Goal: Check status: Check status

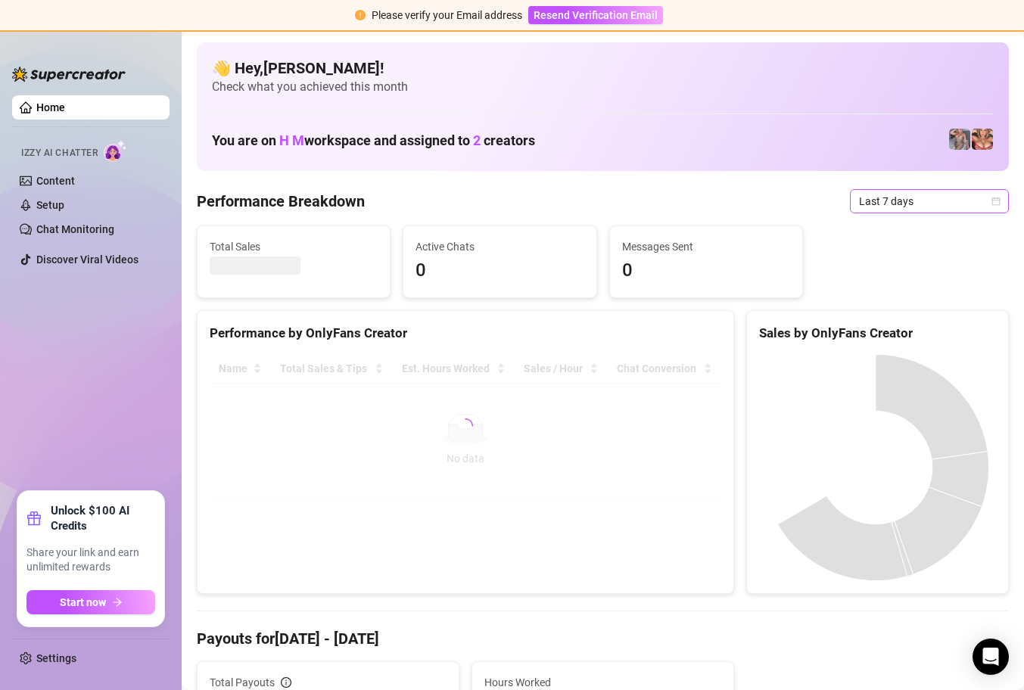
click at [992, 200] on icon "calendar" at bounding box center [996, 201] width 8 height 8
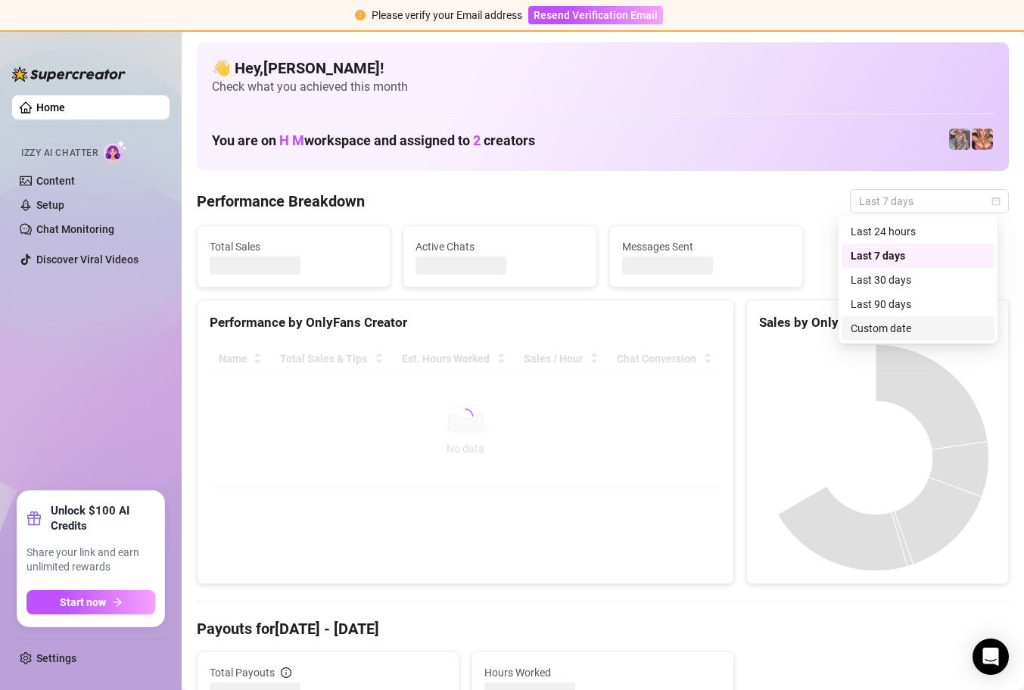
click at [907, 327] on div "Custom date" at bounding box center [918, 328] width 135 height 17
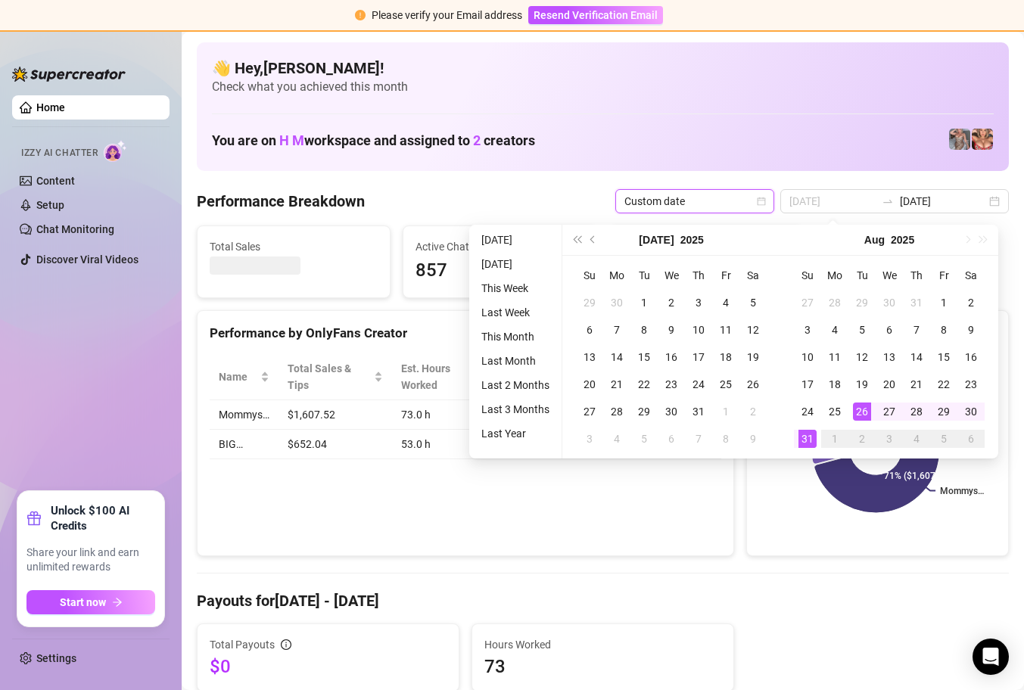
type input "[DATE]"
click at [805, 438] on div "31" at bounding box center [807, 439] width 18 height 18
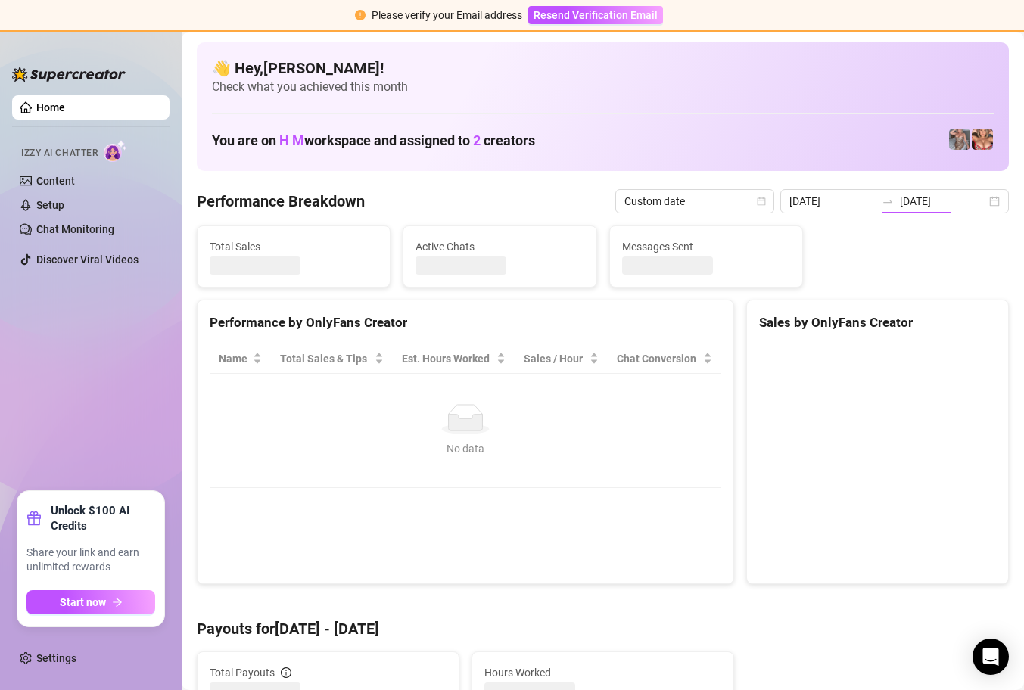
type input "[DATE]"
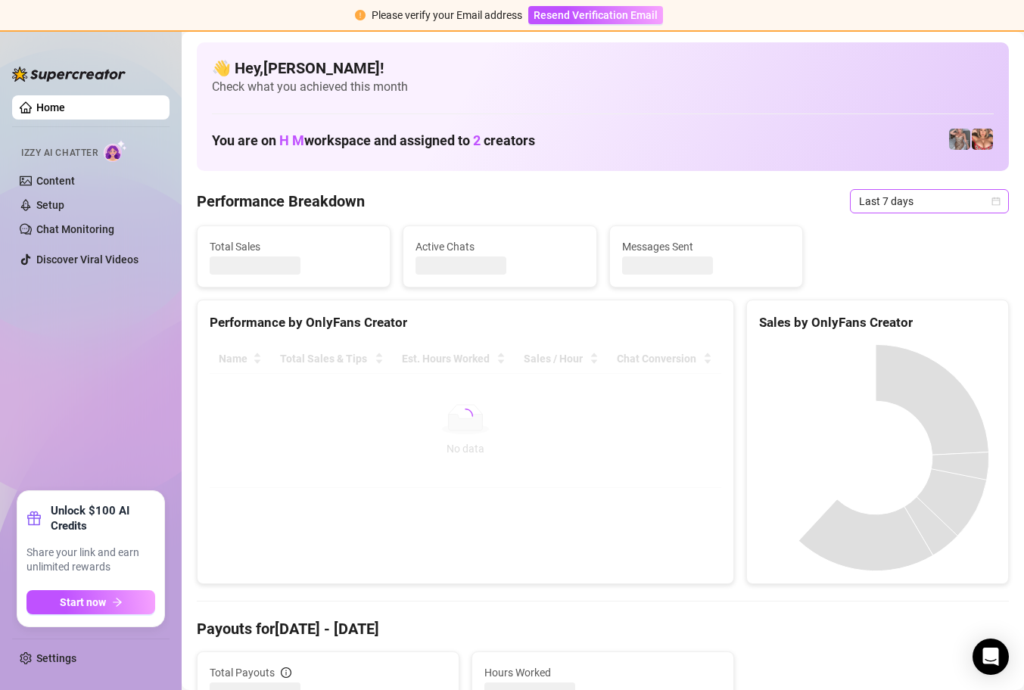
click at [991, 201] on icon "calendar" at bounding box center [995, 201] width 9 height 9
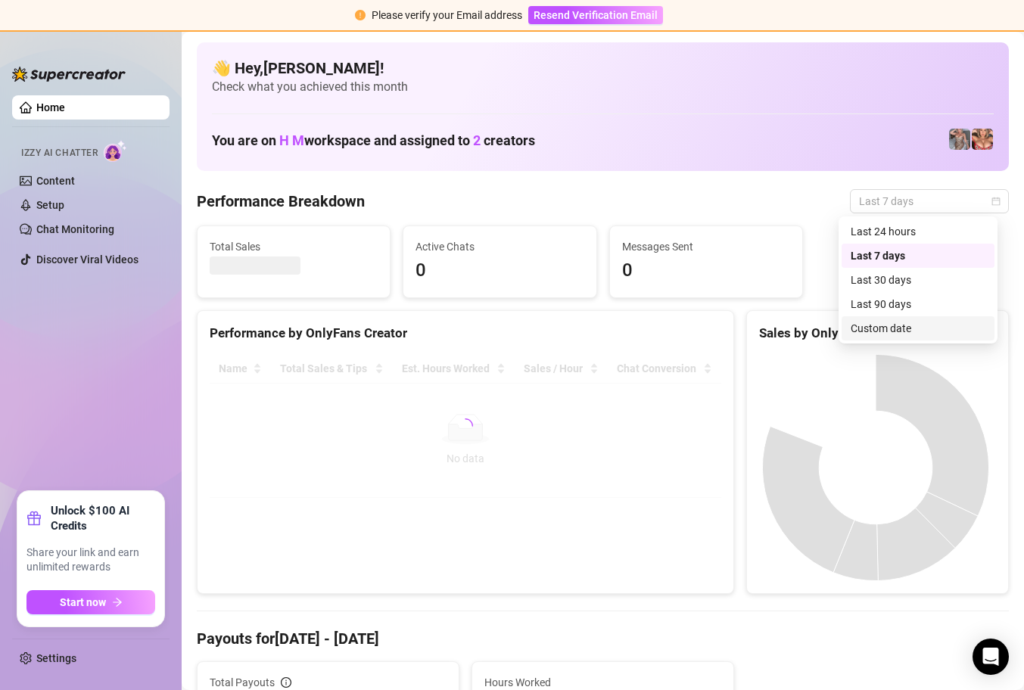
click at [924, 327] on div "Custom date" at bounding box center [918, 328] width 135 height 17
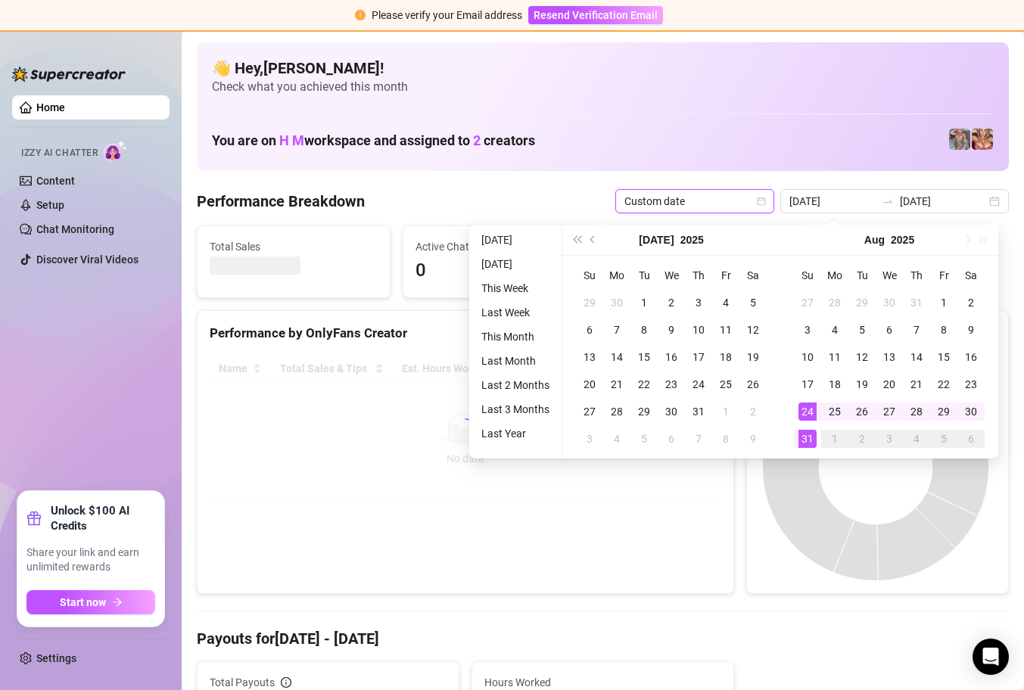
type input "[DATE]"
click at [811, 438] on div "31" at bounding box center [807, 439] width 18 height 18
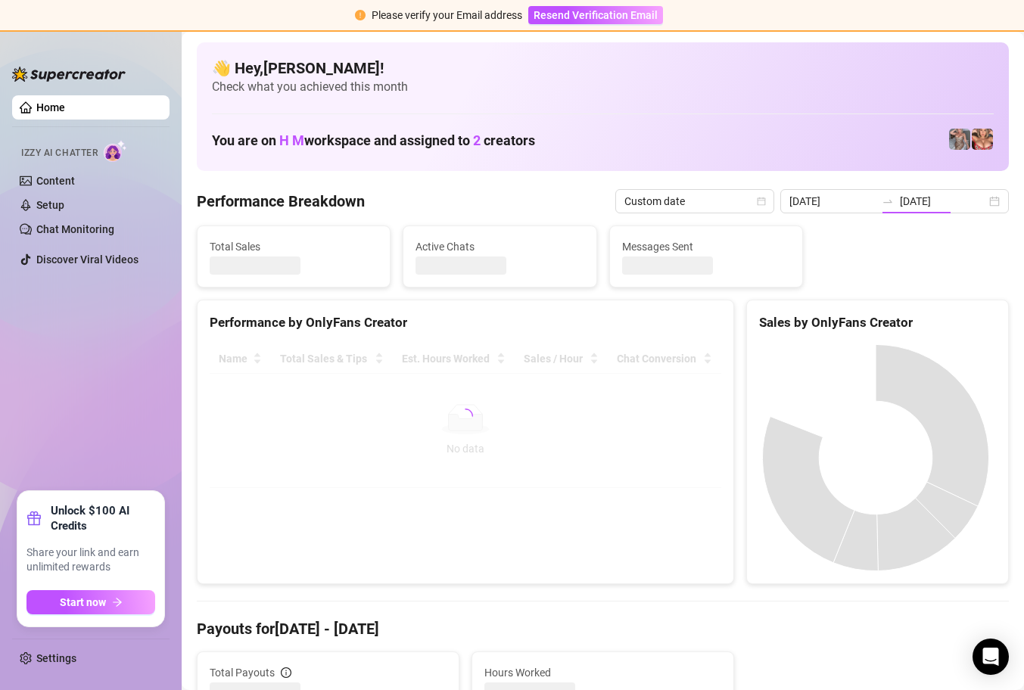
type input "[DATE]"
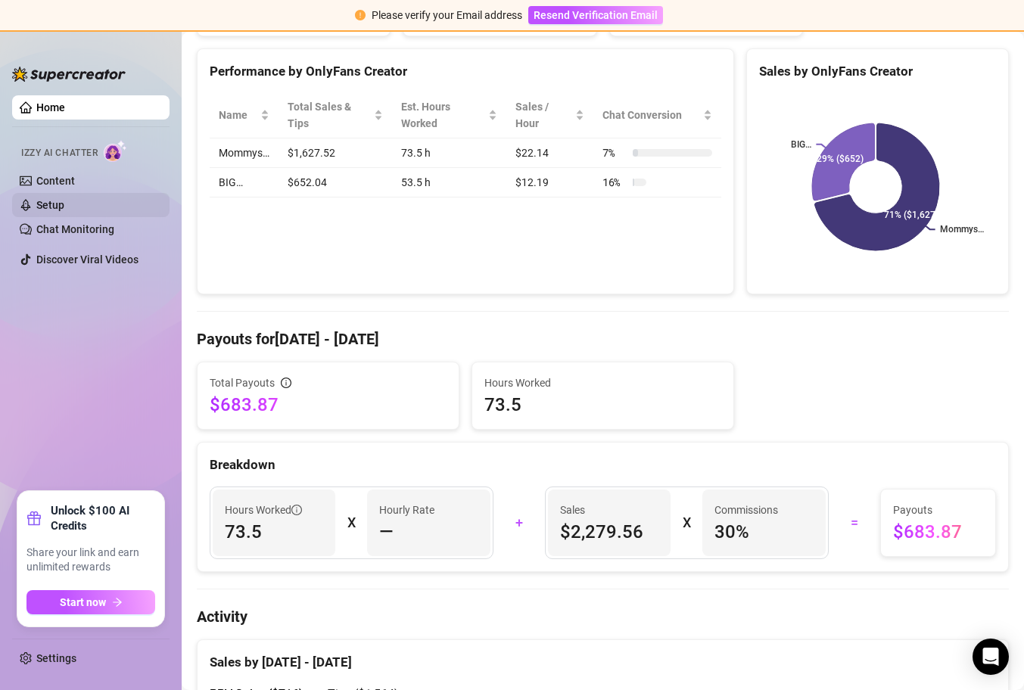
scroll to position [52, 0]
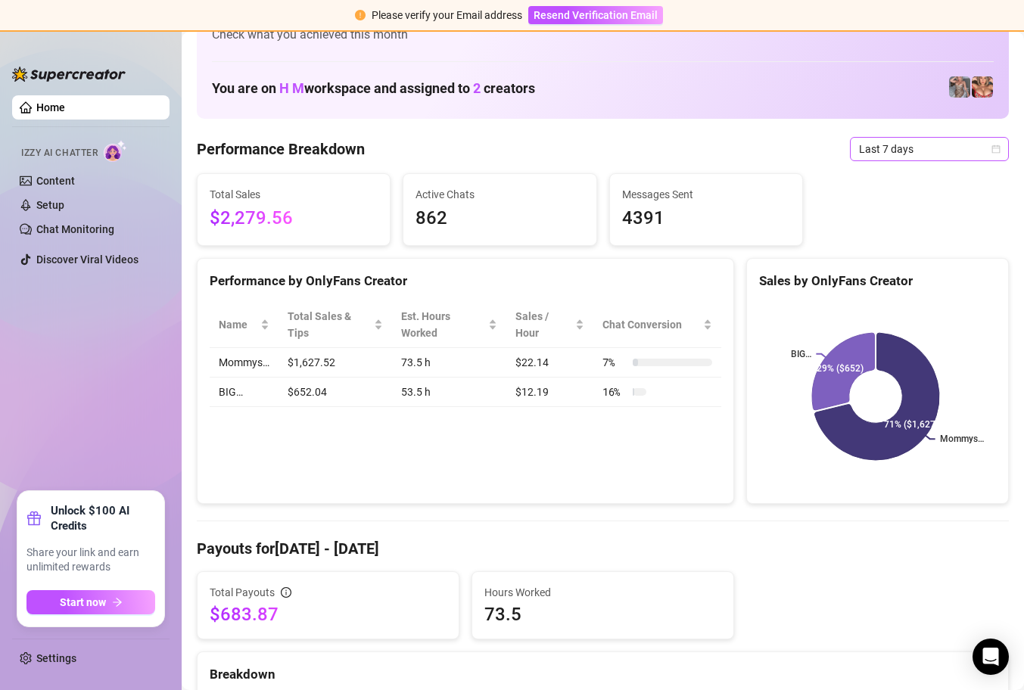
click at [992, 150] on icon "calendar" at bounding box center [996, 149] width 8 height 8
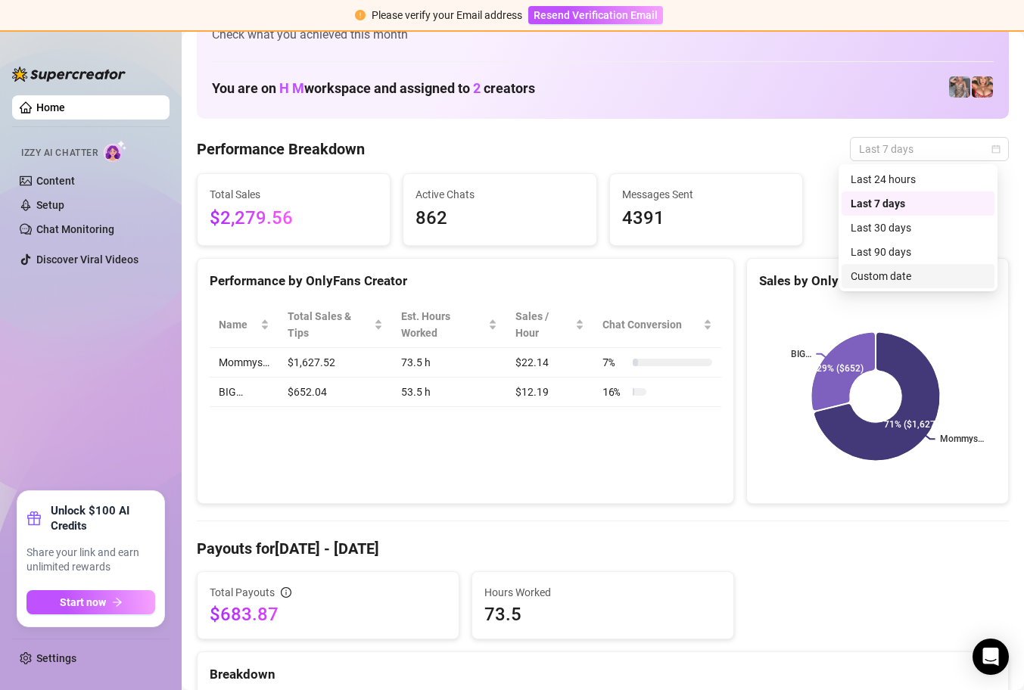
click at [947, 276] on div "Custom date" at bounding box center [918, 276] width 135 height 17
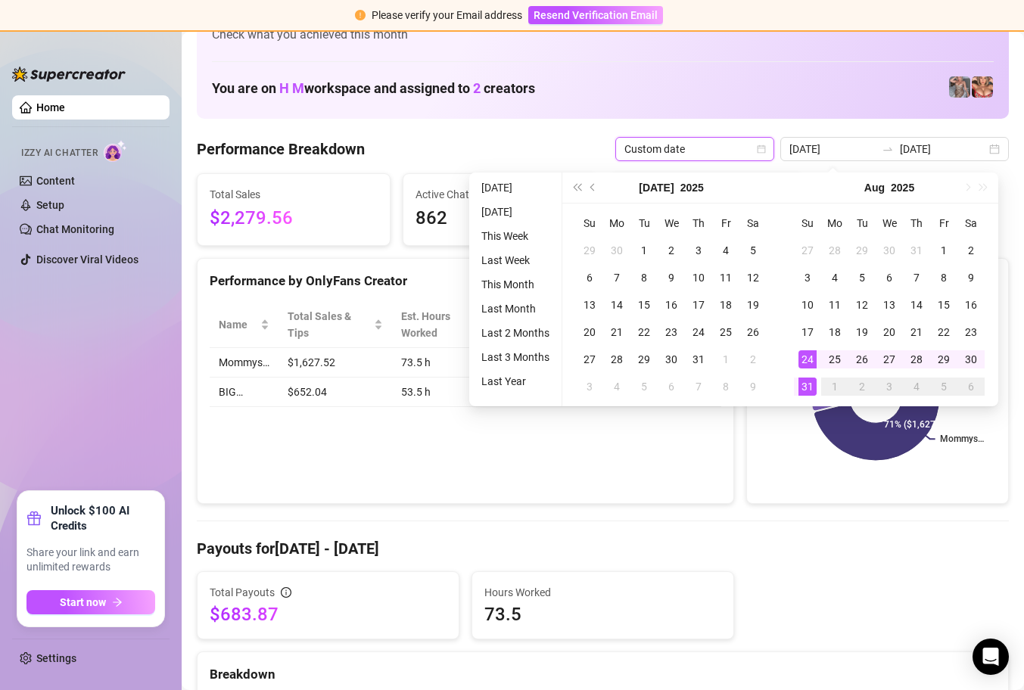
type input "[DATE]"
click at [806, 387] on div "31" at bounding box center [807, 387] width 18 height 18
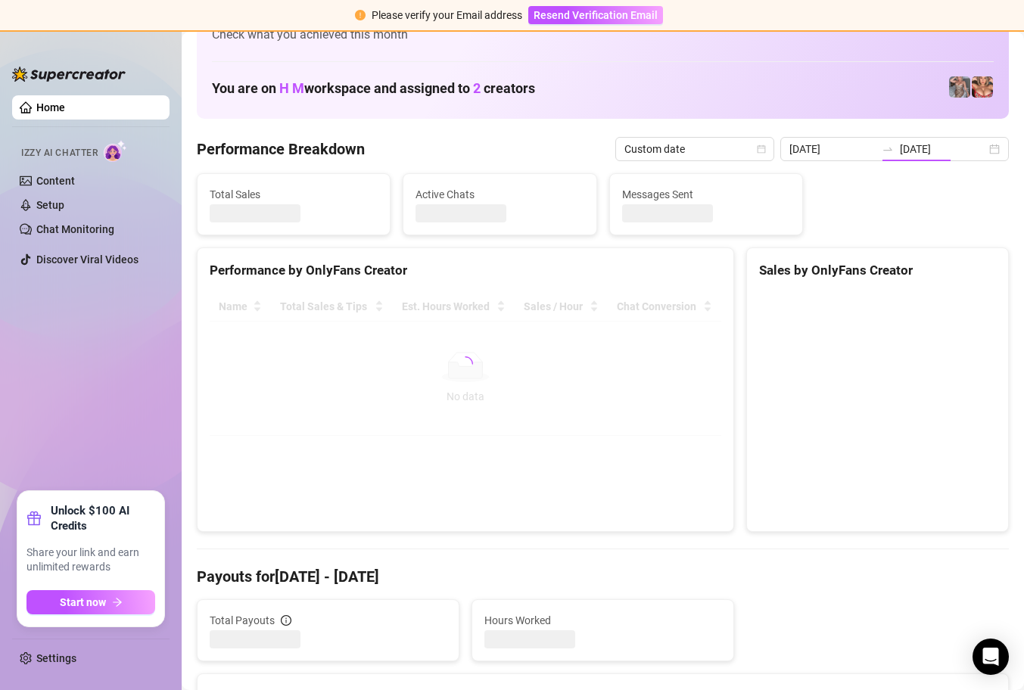
type input "[DATE]"
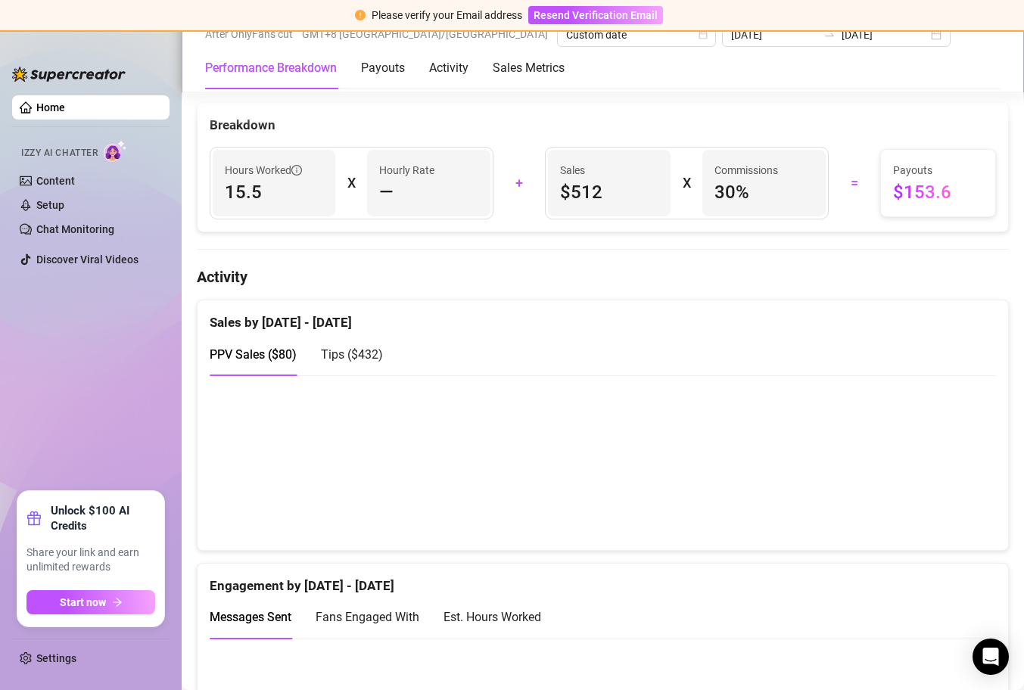
scroll to position [490, 0]
